Goal: Task Accomplishment & Management: Manage account settings

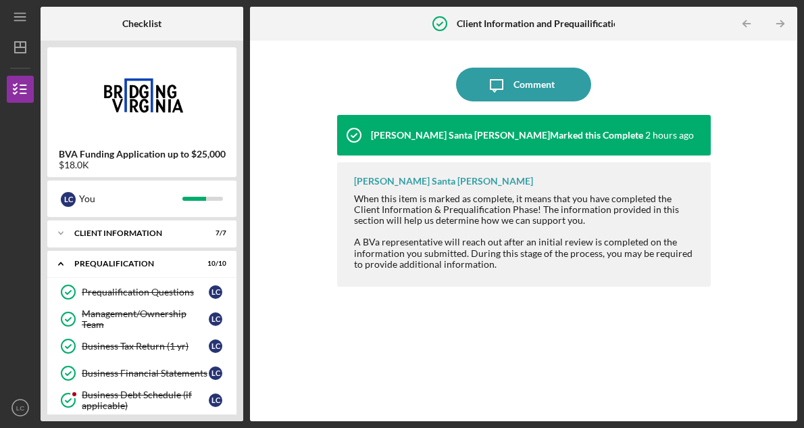
scroll to position [253, 0]
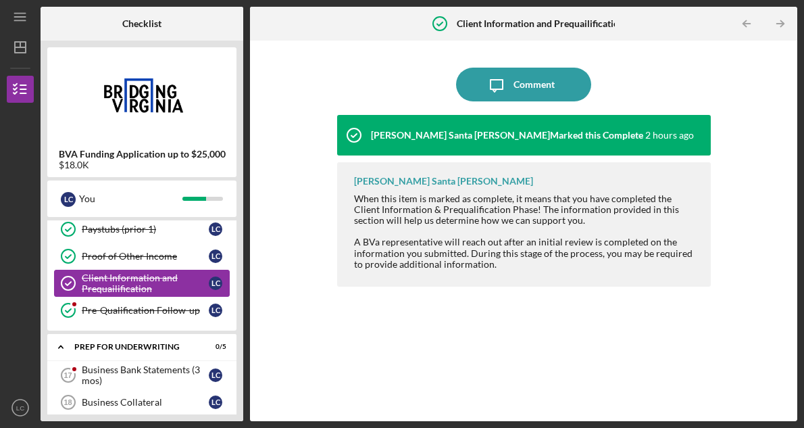
scroll to position [226, 0]
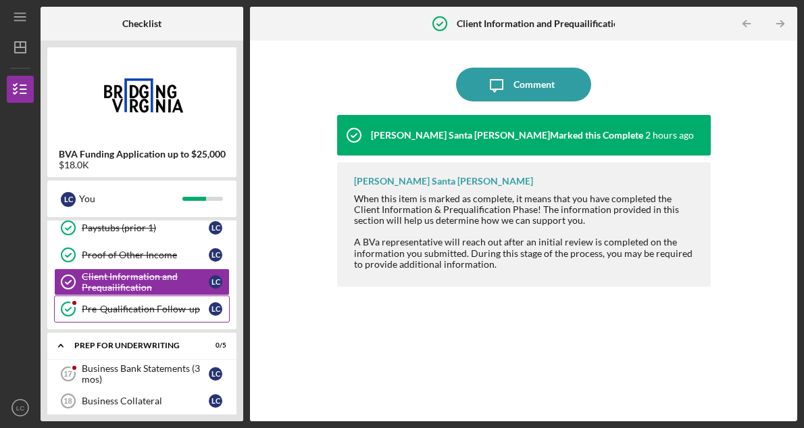
click at [170, 309] on div "Pre-Qualification Follow-up" at bounding box center [145, 308] width 127 height 11
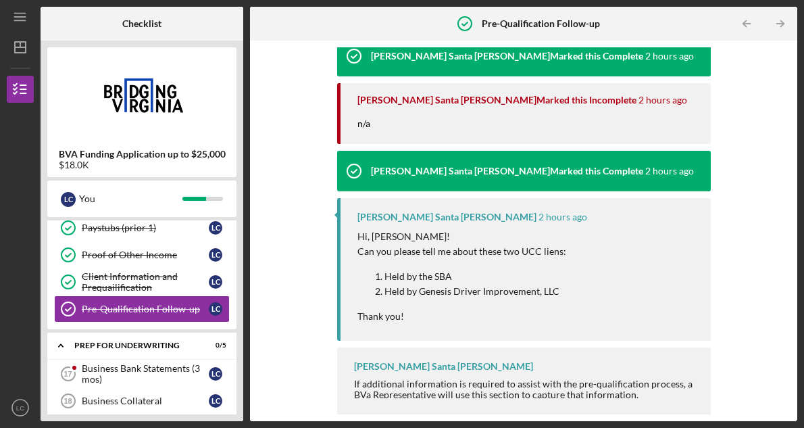
scroll to position [170, 0]
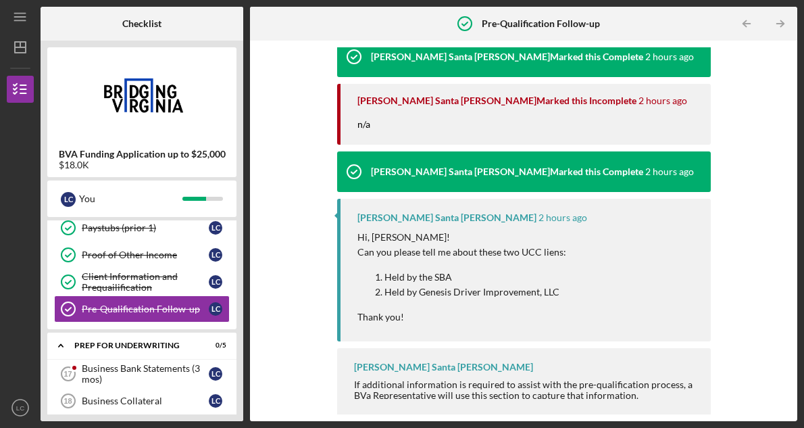
click at [474, 276] on p "Held by the SBA" at bounding box center [475, 277] width 182 height 15
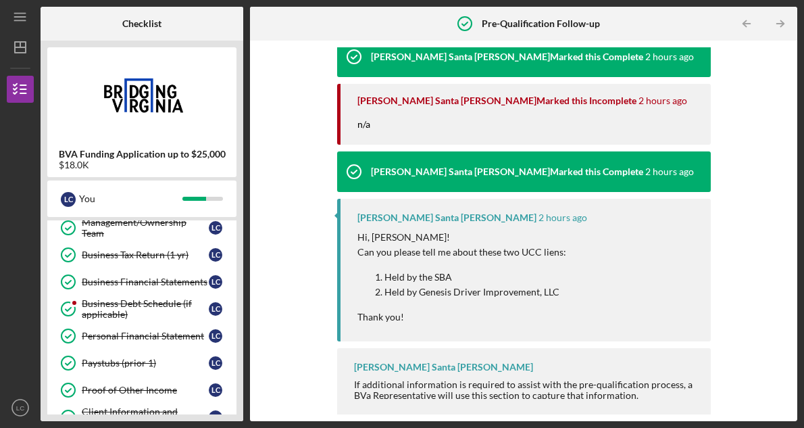
scroll to position [83, 0]
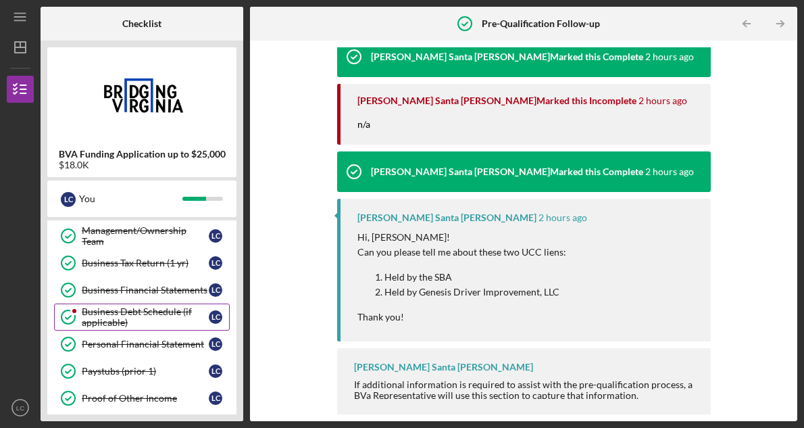
click at [178, 307] on div "Business Debt Schedule (if applicable)" at bounding box center [145, 317] width 127 height 22
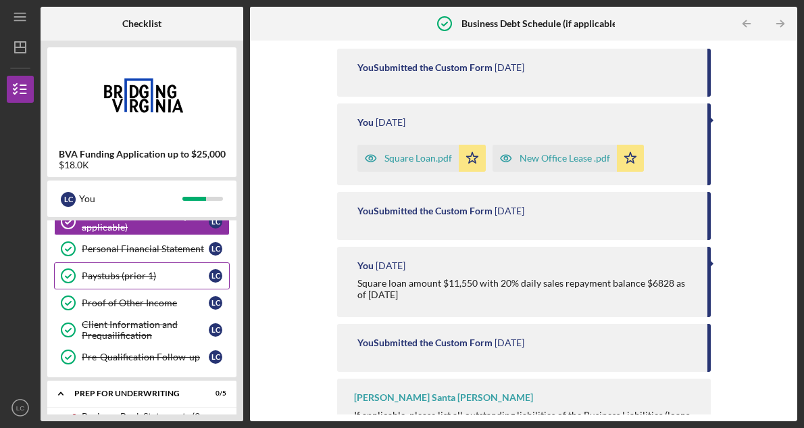
scroll to position [251, 0]
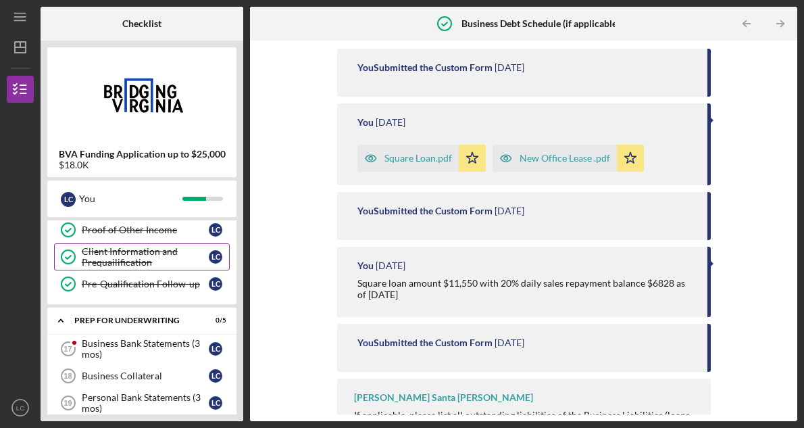
click at [180, 257] on div "Client Information and Prequailification" at bounding box center [145, 257] width 127 height 22
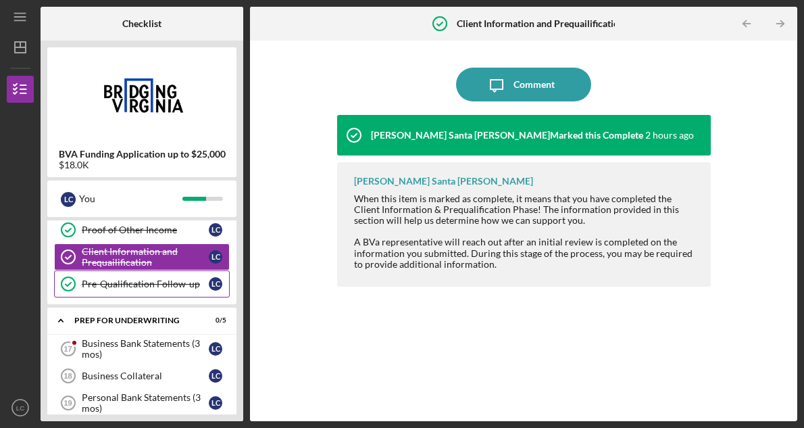
click at [171, 285] on div "Pre-Qualification Follow-up" at bounding box center [145, 283] width 127 height 11
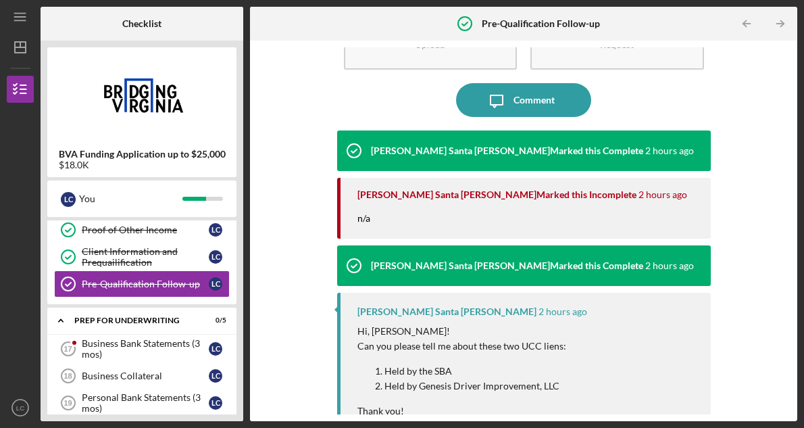
scroll to position [61, 0]
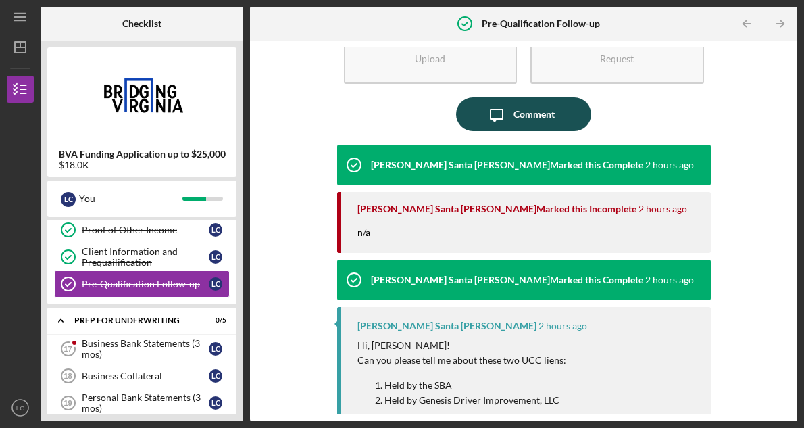
click at [524, 113] on div "Comment" at bounding box center [533, 114] width 41 height 34
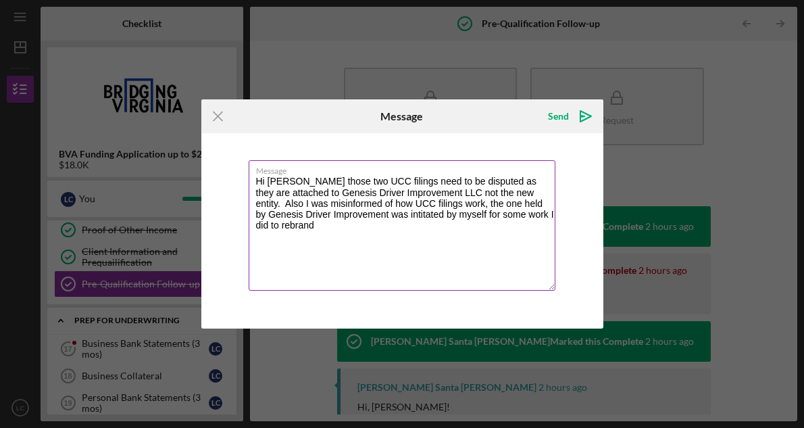
click at [445, 193] on textarea "Hi [PERSON_NAME] those two UCC filings need to be disputed as they are attached…" at bounding box center [402, 225] width 307 height 130
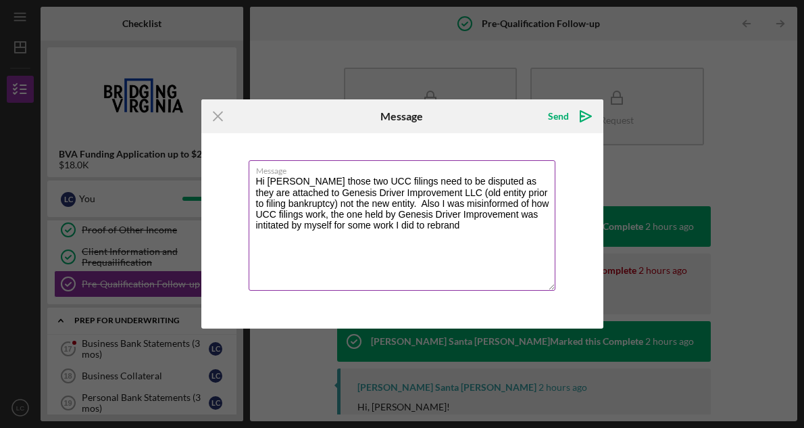
click at [449, 246] on textarea "Hi [PERSON_NAME] those two UCC filings need to be disputed as they are attached…" at bounding box center [402, 225] width 307 height 130
click at [382, 203] on textarea "Hi [PERSON_NAME] those two UCC filings need to be disputed as they are attached…" at bounding box center [402, 225] width 307 height 130
click at [491, 229] on textarea "Hi [PERSON_NAME] those two UCC filings need to be disputed as they are attached…" at bounding box center [402, 225] width 307 height 130
click at [467, 197] on textarea "Hi [PERSON_NAME] those two UCC filings need to be disputed as they are attached…" at bounding box center [402, 225] width 307 height 130
click at [545, 225] on textarea "Hi [PERSON_NAME] those two UCC filings need to be disputed as they are attached…" at bounding box center [402, 225] width 307 height 130
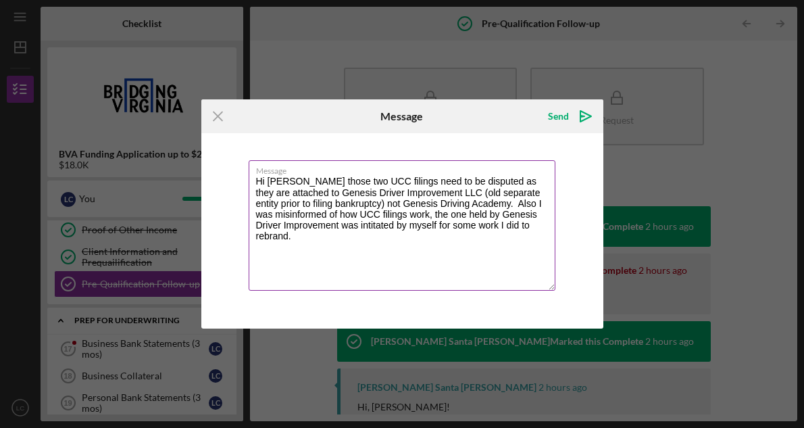
click at [540, 228] on textarea "Hi [PERSON_NAME] those two UCC filings need to be disputed as they are attached…" at bounding box center [402, 225] width 307 height 130
type textarea "Hi [PERSON_NAME] those two UCC filings need to be disputed as they are attached…"
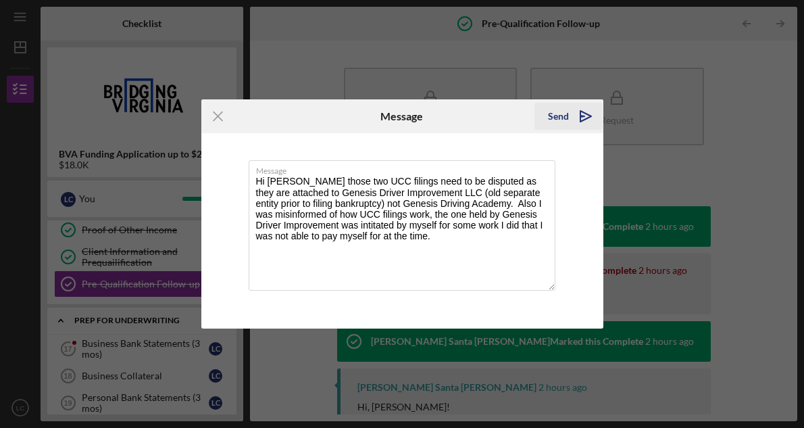
click at [561, 115] on div "Send" at bounding box center [558, 116] width 21 height 27
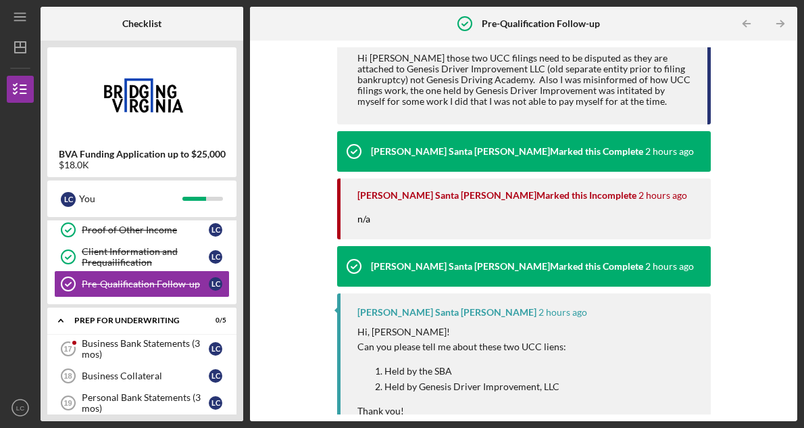
scroll to position [191, 0]
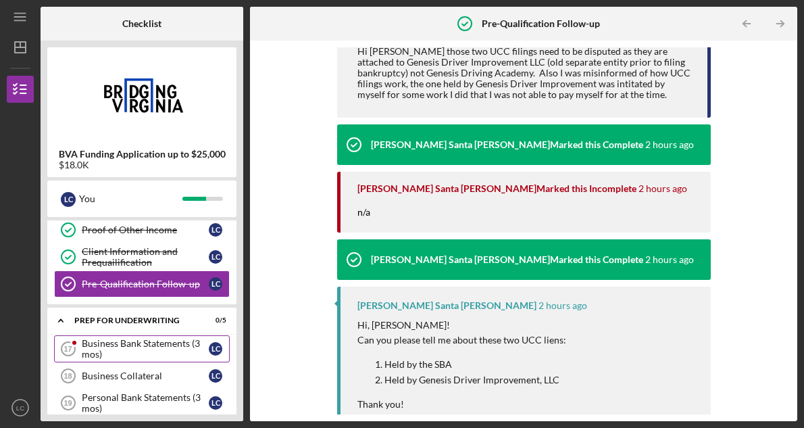
click at [178, 347] on div "Business Bank Statements (3 mos)" at bounding box center [145, 349] width 127 height 22
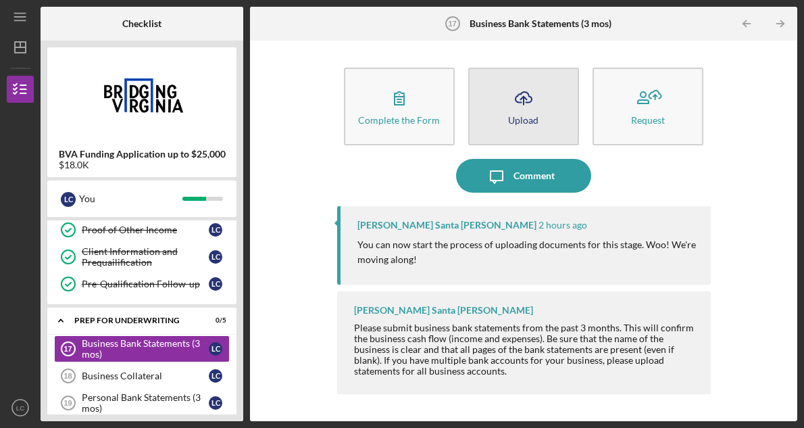
click at [515, 115] on div "Upload" at bounding box center [523, 120] width 30 height 10
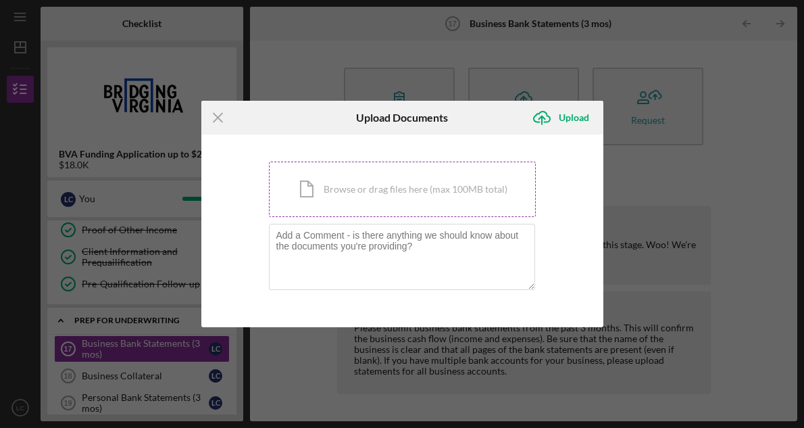
click at [441, 192] on div "Icon/Document Browse or drag files here (max 100MB total) Tap to choose files o…" at bounding box center [402, 188] width 267 height 55
click at [463, 181] on div "Icon/Document Browse or drag files here (max 100MB total) Tap to choose files o…" at bounding box center [402, 188] width 267 height 55
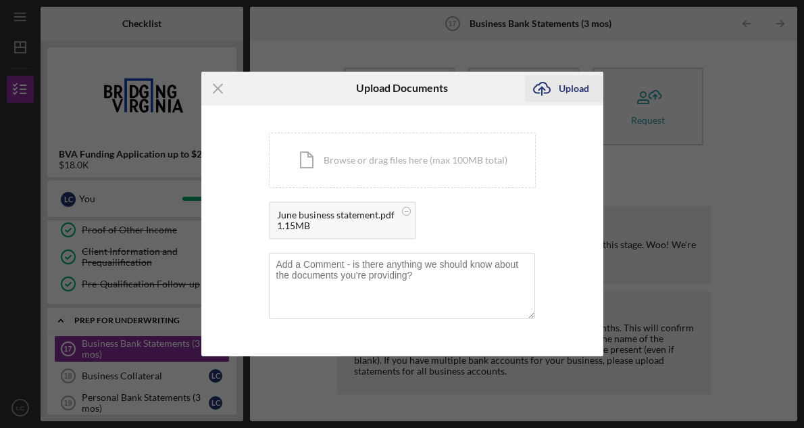
click at [565, 85] on div "Upload" at bounding box center [574, 88] width 30 height 27
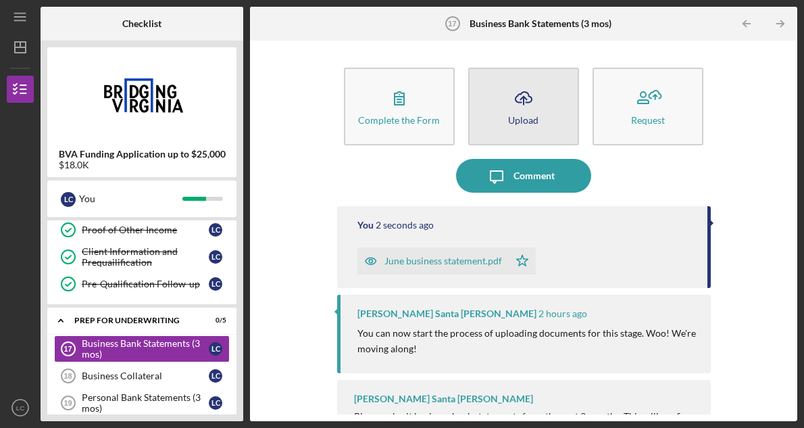
click at [514, 99] on icon "Icon/Upload" at bounding box center [524, 98] width 34 height 34
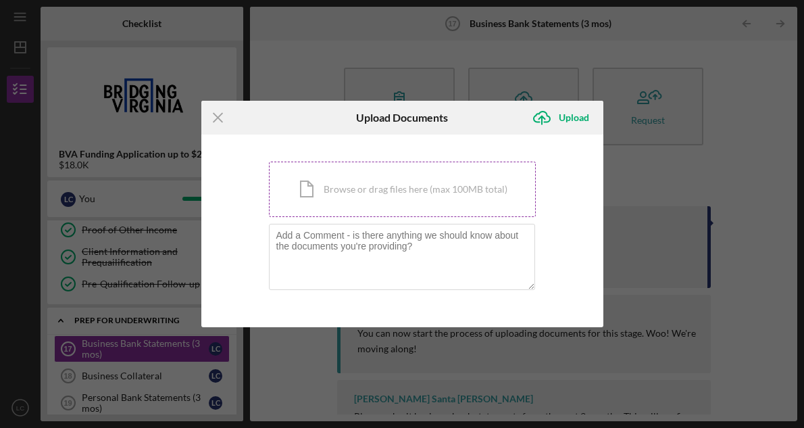
click at [384, 198] on div "Icon/Document Browse or drag files here (max 100MB total) Tap to choose files o…" at bounding box center [402, 188] width 267 height 55
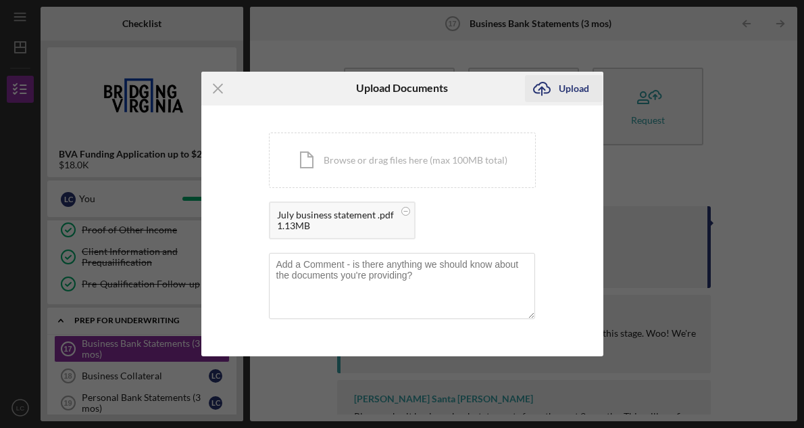
click at [579, 91] on div "Upload" at bounding box center [574, 88] width 30 height 27
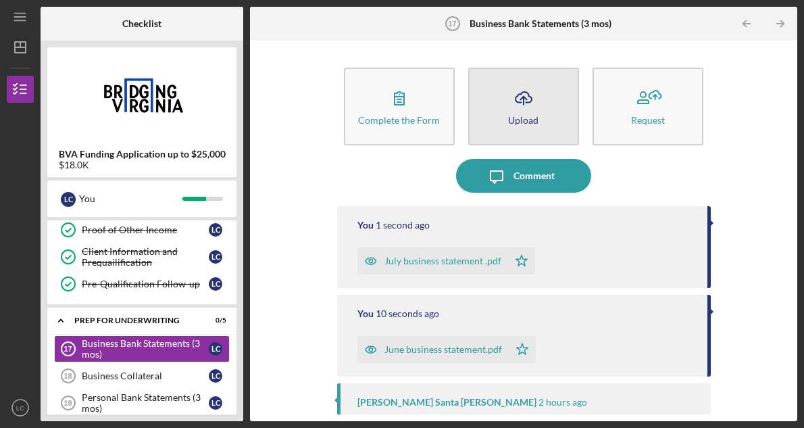
click at [541, 88] on button "Icon/Upload Upload" at bounding box center [523, 107] width 111 height 78
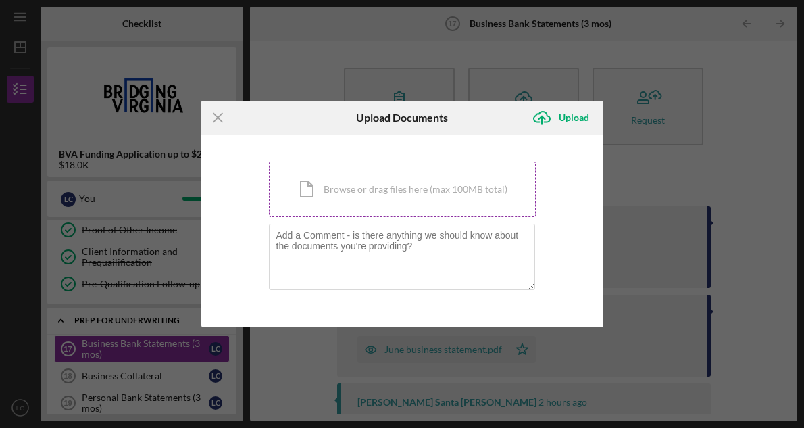
click at [432, 188] on div "Icon/Document Browse or drag files here (max 100MB total) Tap to choose files o…" at bounding box center [402, 188] width 267 height 55
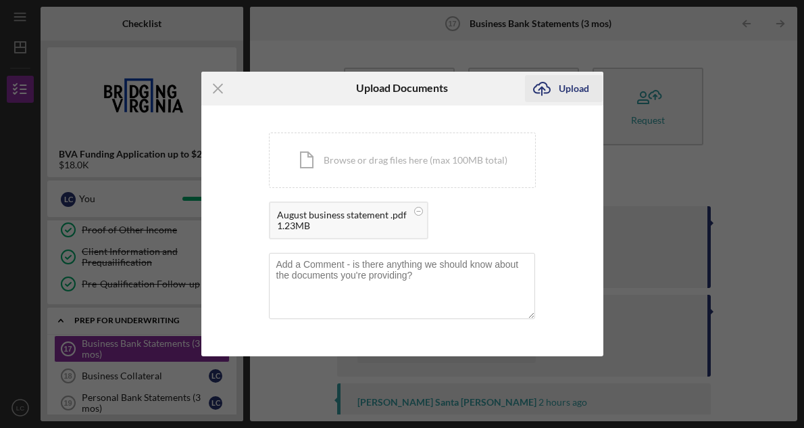
click at [576, 85] on div "Upload" at bounding box center [574, 88] width 30 height 27
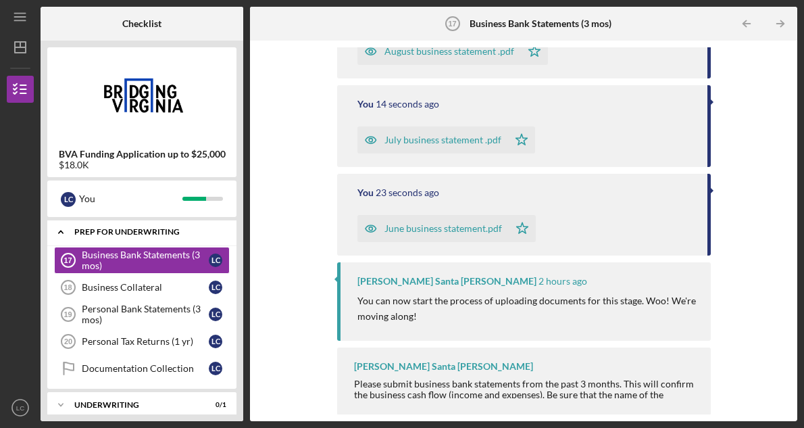
scroll to position [384, 0]
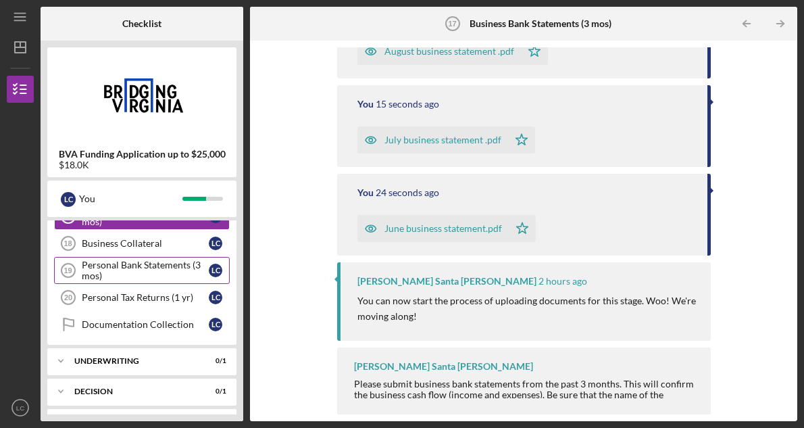
click at [179, 269] on div "Personal Bank Statements (3 mos)" at bounding box center [145, 270] width 127 height 22
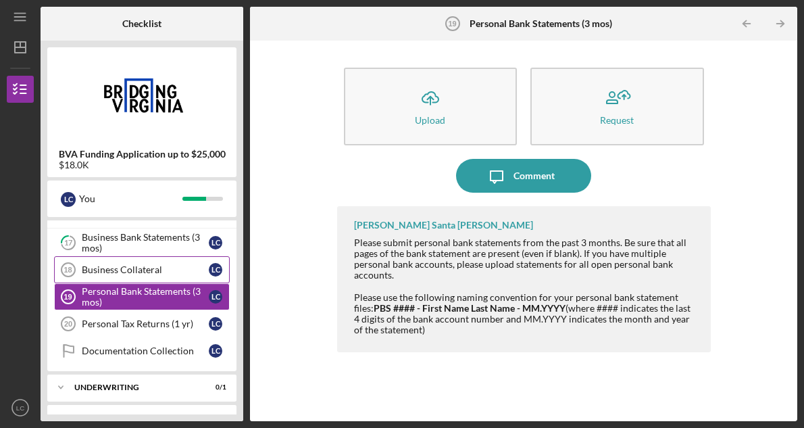
scroll to position [345, 0]
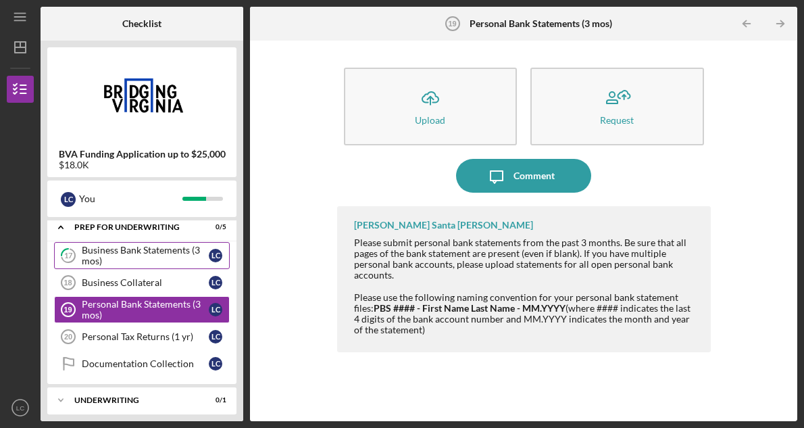
click at [174, 251] on div "Business Bank Statements (3 mos)" at bounding box center [145, 256] width 127 height 22
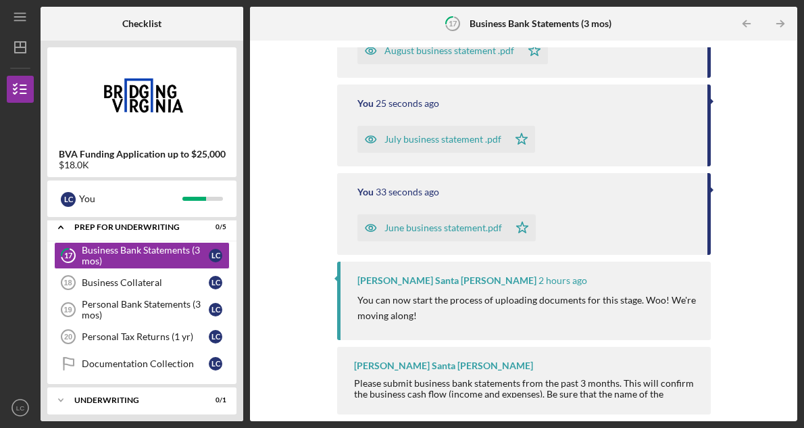
scroll to position [209, 0]
click at [704, 282] on div "[PERSON_NAME] Santa [PERSON_NAME] 2 hours ago You can now start the process of …" at bounding box center [524, 301] width 374 height 78
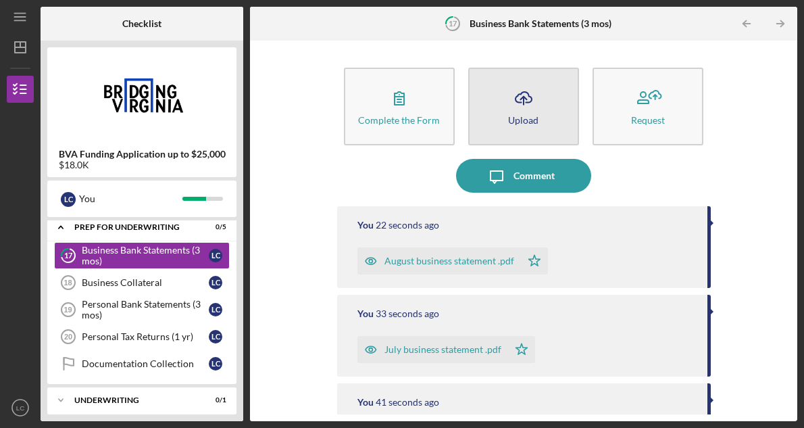
scroll to position [0, 0]
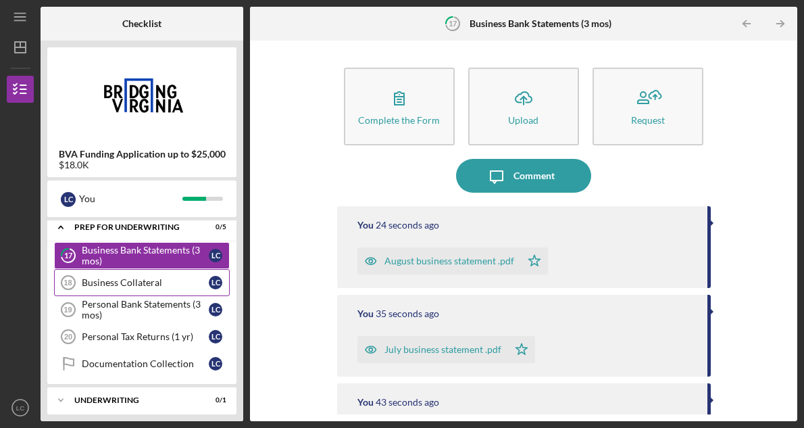
click at [172, 278] on div "Business Collateral" at bounding box center [145, 282] width 127 height 11
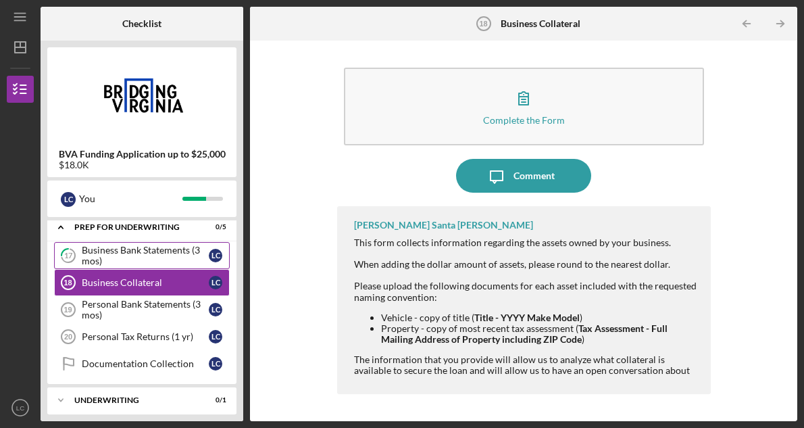
click at [198, 258] on div "Business Bank Statements (3 mos)" at bounding box center [145, 256] width 127 height 22
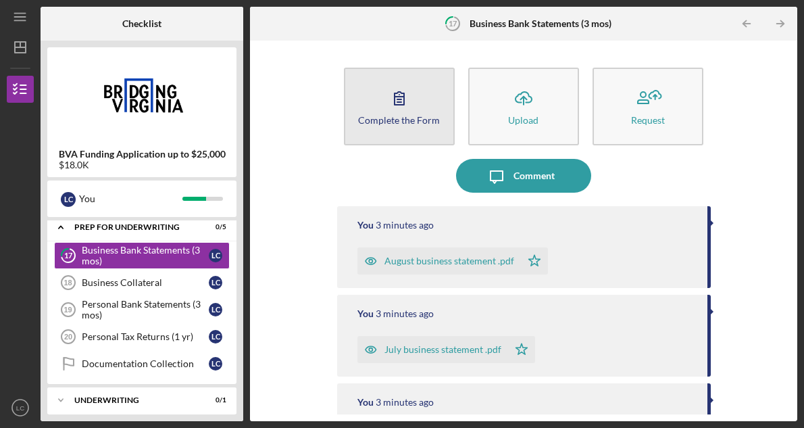
click at [399, 98] on icon "button" at bounding box center [399, 98] width 34 height 34
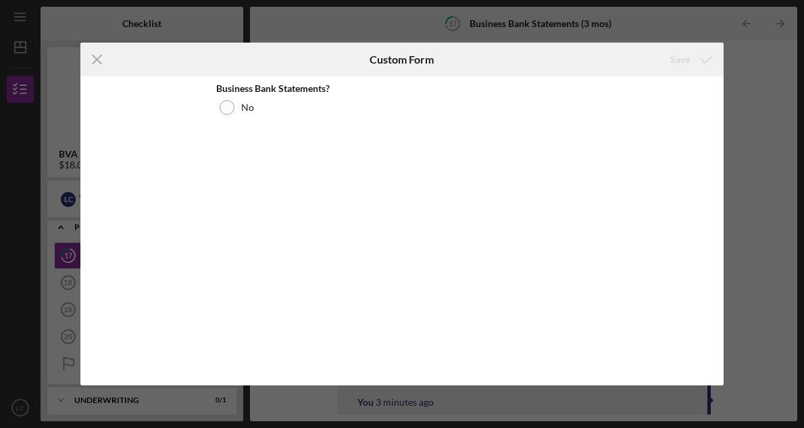
click at [687, 59] on div "Save" at bounding box center [680, 59] width 20 height 27
click at [99, 59] on line at bounding box center [97, 59] width 9 height 9
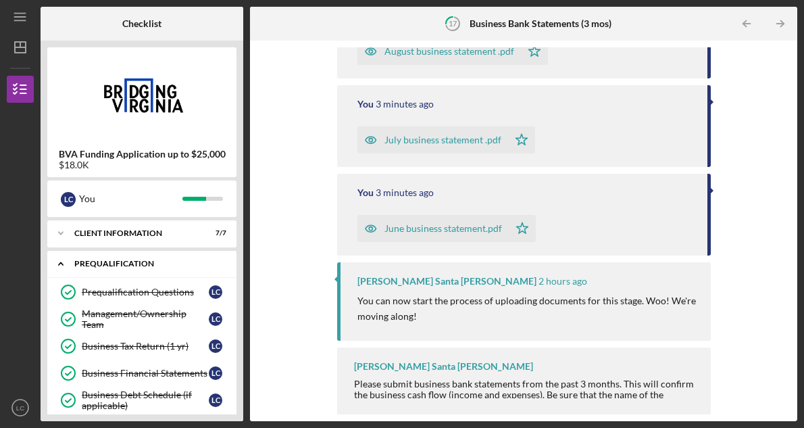
click at [145, 268] on div "Icon/Expander Prequalification 10 / 10" at bounding box center [141, 264] width 189 height 28
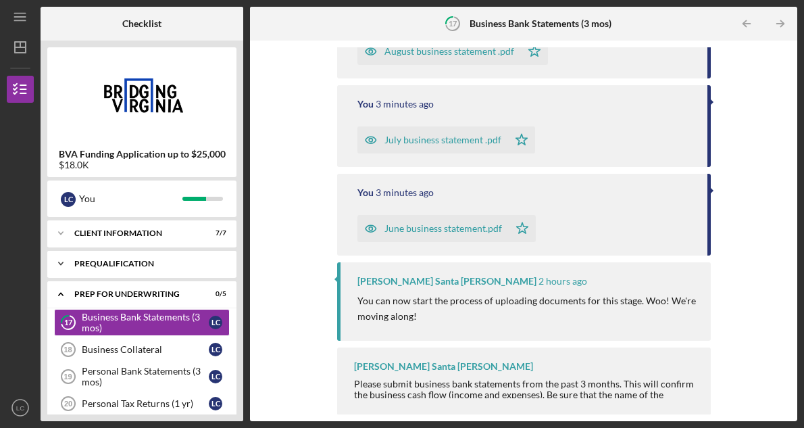
click at [141, 265] on div "Prequalification" at bounding box center [146, 263] width 145 height 8
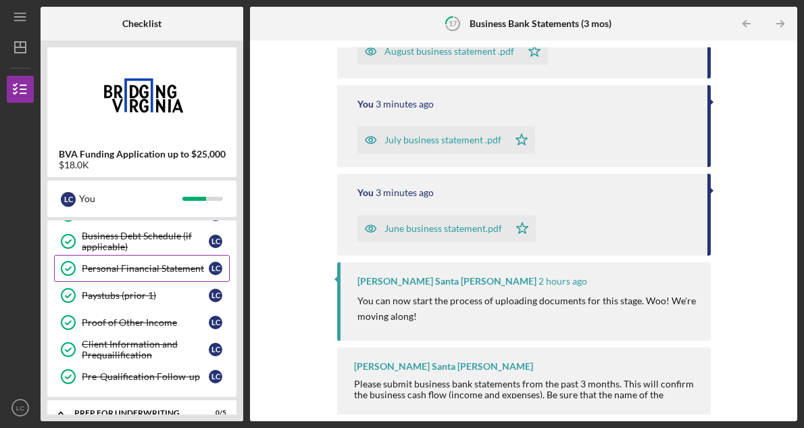
scroll to position [168, 0]
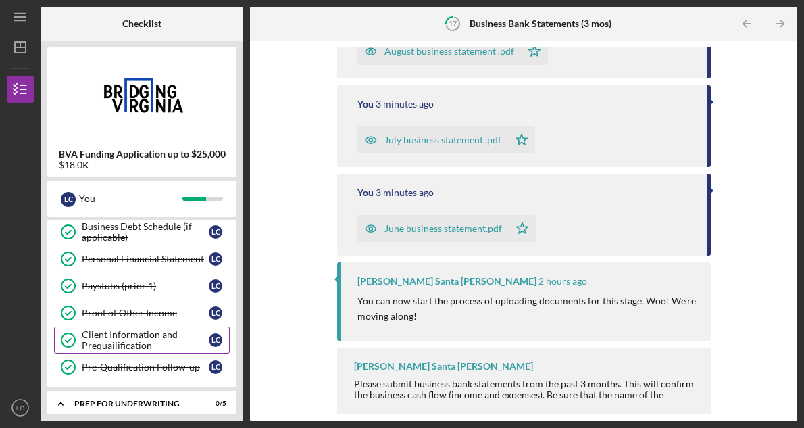
click at [137, 332] on div "Client Information and Prequailification" at bounding box center [145, 340] width 127 height 22
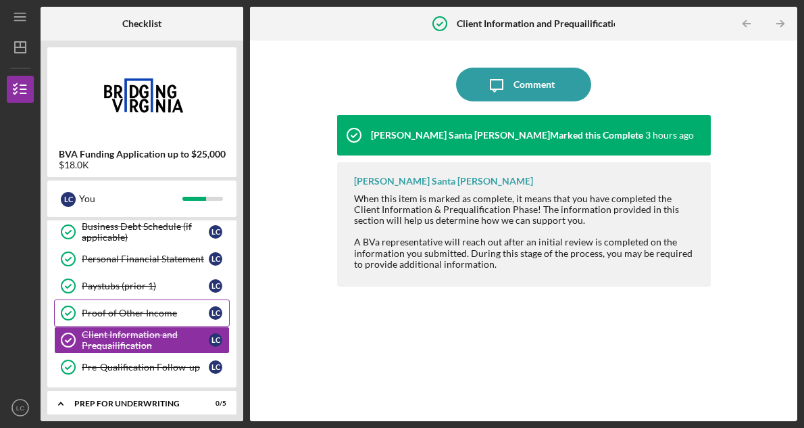
click at [140, 321] on link "Proof of Other Income Proof of Other Income L C" at bounding box center [142, 312] width 176 height 27
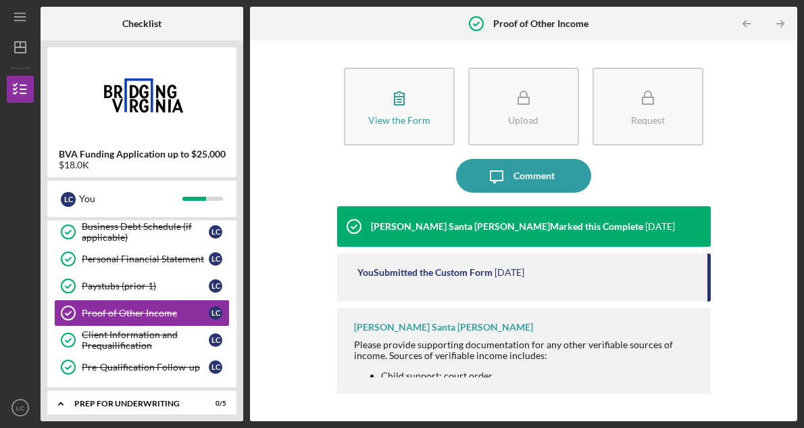
click at [732, 321] on div "View the Form Form Upload Request Icon/Message Comment [PERSON_NAME] Santa [PER…" at bounding box center [524, 230] width 534 height 367
click at [198, 363] on div "Pre-Qualification Follow-up" at bounding box center [145, 366] width 127 height 11
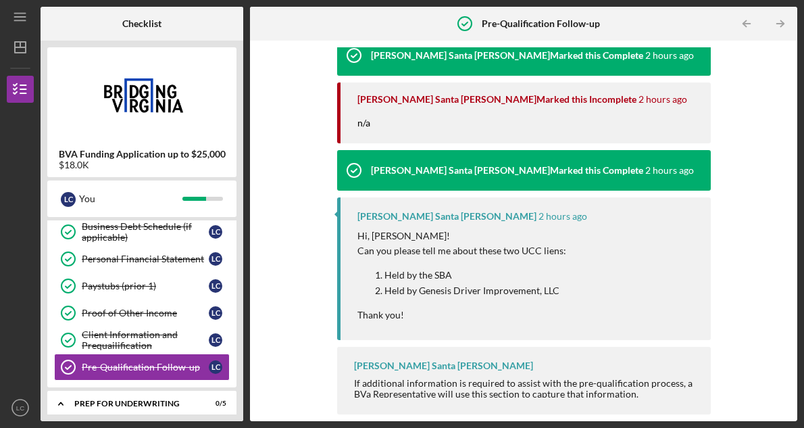
scroll to position [278, 0]
